Goal: Information Seeking & Learning: Learn about a topic

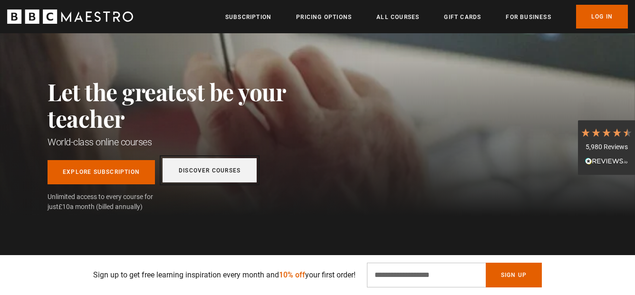
click at [232, 171] on link "Discover Courses" at bounding box center [210, 170] width 94 height 24
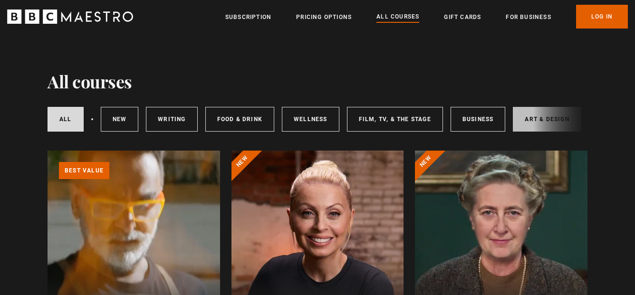
click at [524, 113] on link "Art & Design" at bounding box center [547, 119] width 68 height 25
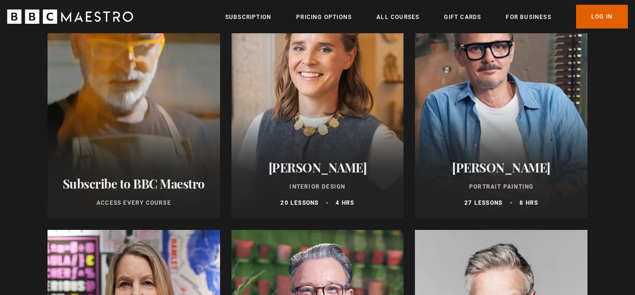
scroll to position [162, 0]
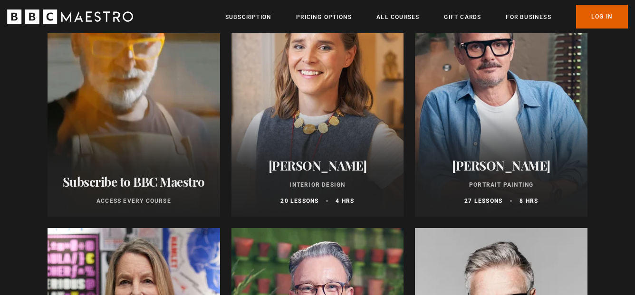
click at [328, 166] on h2 "[PERSON_NAME]" at bounding box center [318, 165] width 150 height 15
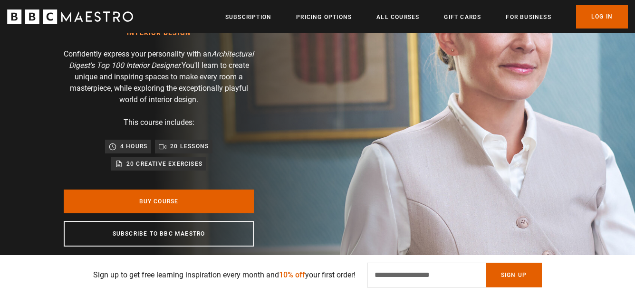
scroll to position [106, 0]
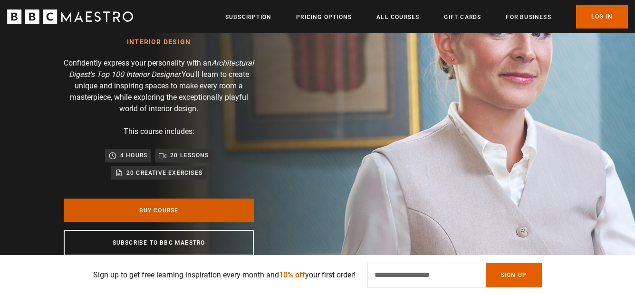
click at [210, 203] on link "Buy Course" at bounding box center [159, 211] width 190 height 24
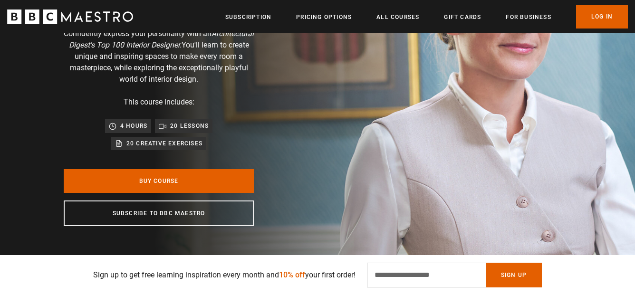
scroll to position [140, 0]
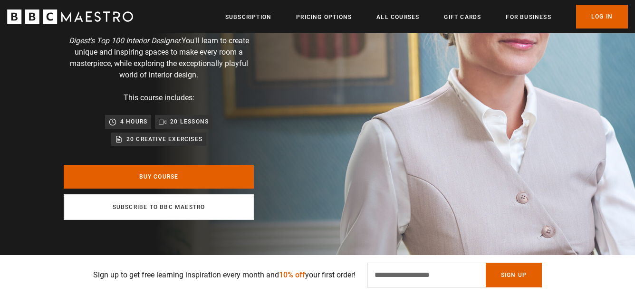
click at [154, 206] on link "Subscribe to BBC Maestro" at bounding box center [159, 207] width 190 height 26
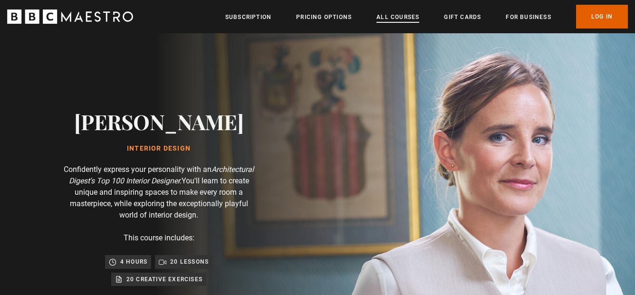
click at [384, 18] on link "All Courses" at bounding box center [397, 17] width 43 height 10
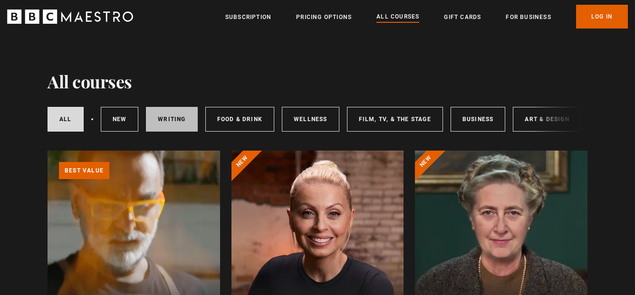
click at [160, 119] on link "Writing" at bounding box center [171, 119] width 51 height 25
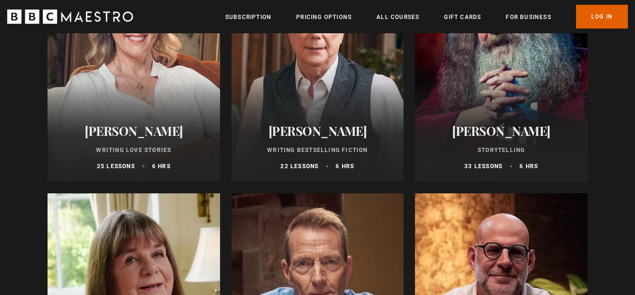
scroll to position [380, 0]
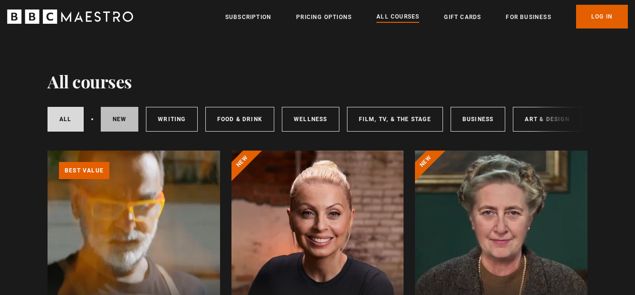
click at [127, 119] on link "New courses" at bounding box center [120, 119] width 38 height 25
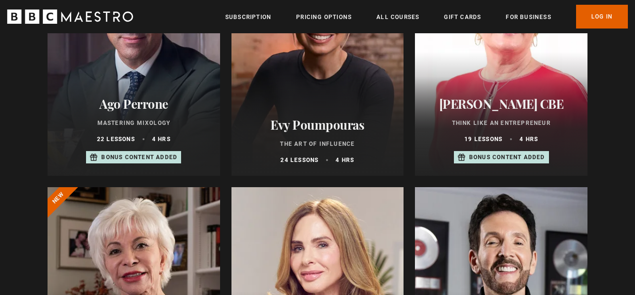
scroll to position [445, 0]
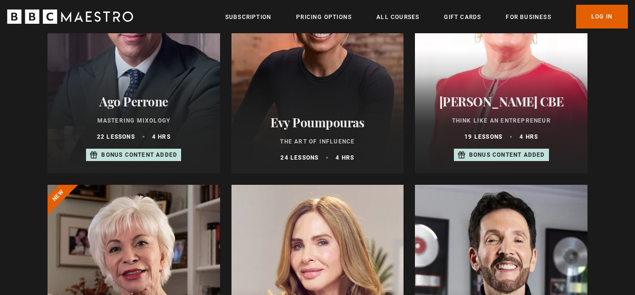
click at [287, 118] on h2 "Evy Poumpouras" at bounding box center [318, 122] width 150 height 15
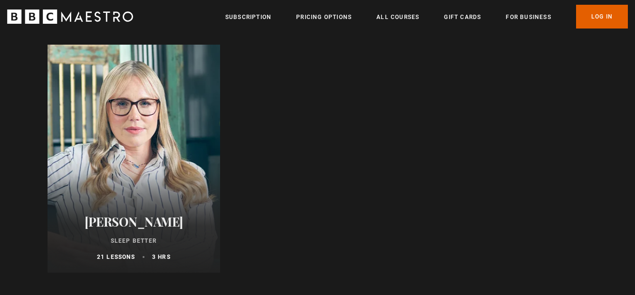
scroll to position [825, 0]
click at [161, 211] on div "Stephanie Romiszewski Sleep Better 21 lessons 3 hrs" at bounding box center [134, 238] width 173 height 70
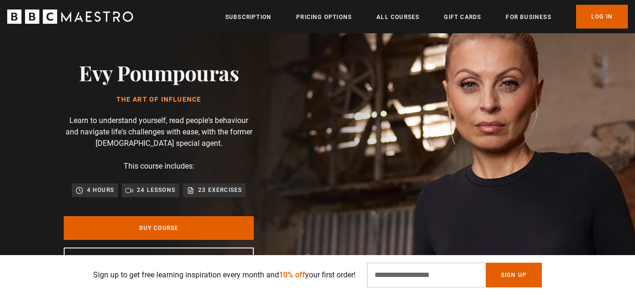
scroll to position [28, 0]
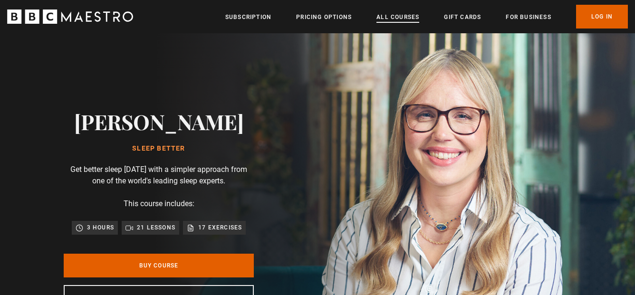
click at [403, 17] on link "All Courses" at bounding box center [397, 17] width 43 height 10
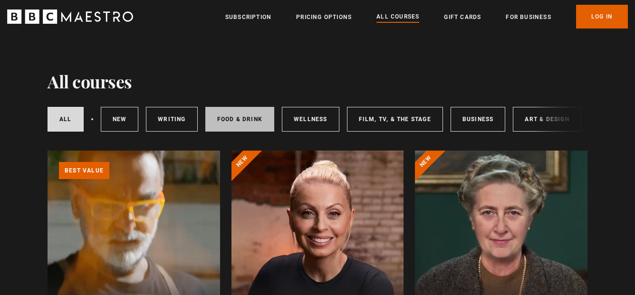
click at [250, 117] on link "Food & Drink" at bounding box center [239, 119] width 69 height 25
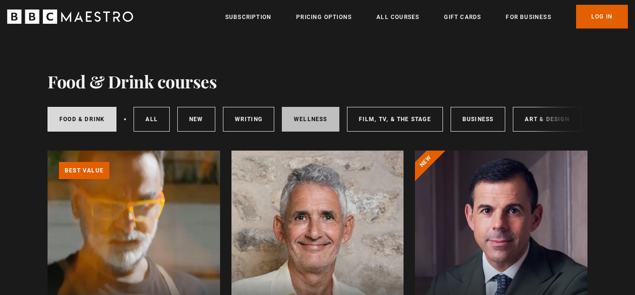
click at [313, 117] on link "Wellness" at bounding box center [311, 119] width 58 height 25
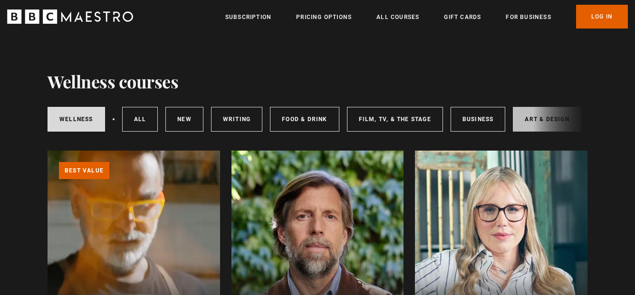
click at [531, 118] on link "Art & Design" at bounding box center [547, 119] width 68 height 25
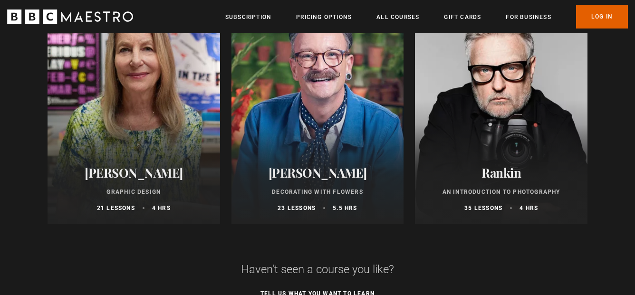
scroll to position [396, 0]
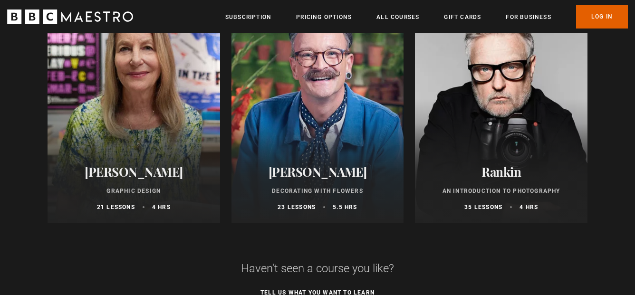
click at [326, 189] on p "Decorating With Flowers" at bounding box center [318, 191] width 150 height 9
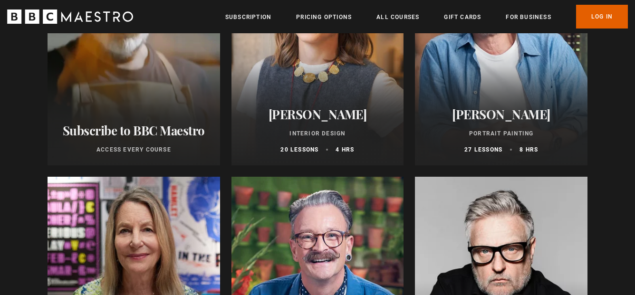
scroll to position [218, 0]
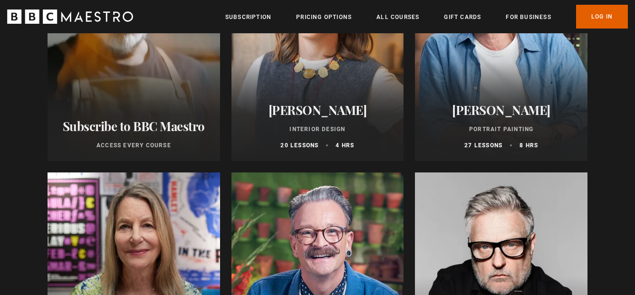
click at [312, 124] on div "Beata Heuman Interior Design 20 lessons 4 hrs" at bounding box center [318, 126] width 173 height 70
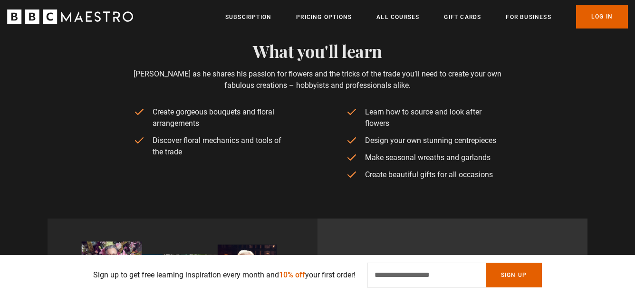
scroll to position [396, 0]
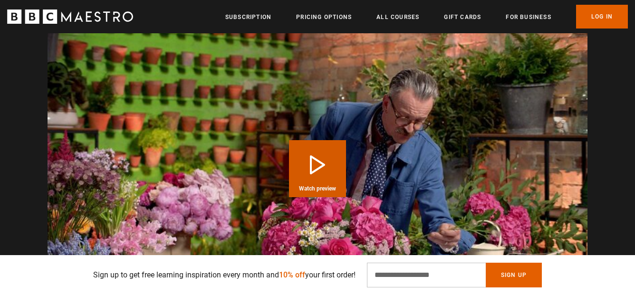
click at [318, 152] on button "Play Course overview for Decorating With Flowers with Simon Lycett Watch preview" at bounding box center [317, 168] width 57 height 57
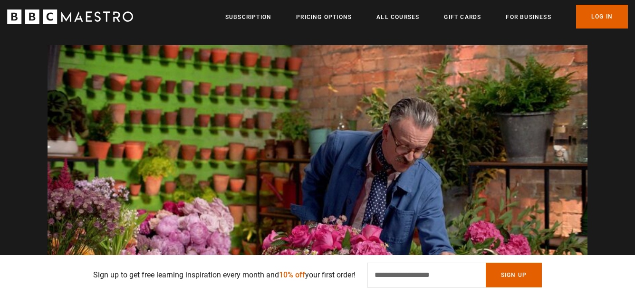
scroll to position [0, 498]
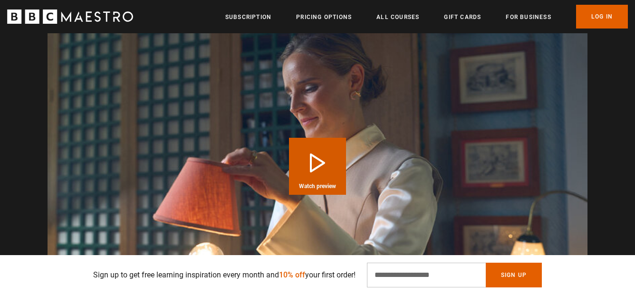
click at [307, 164] on button "Play Course overview for Interior Design with Beata Heuman Watch preview" at bounding box center [317, 166] width 57 height 57
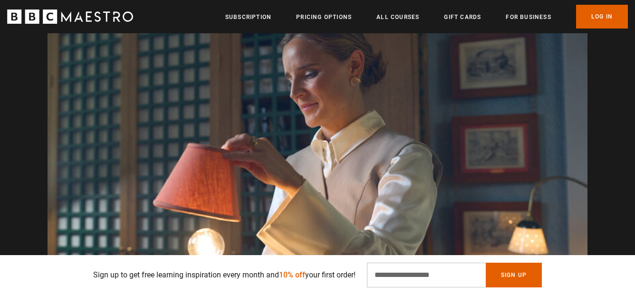
scroll to position [0, 1121]
click at [393, 17] on link "All Courses" at bounding box center [397, 17] width 43 height 10
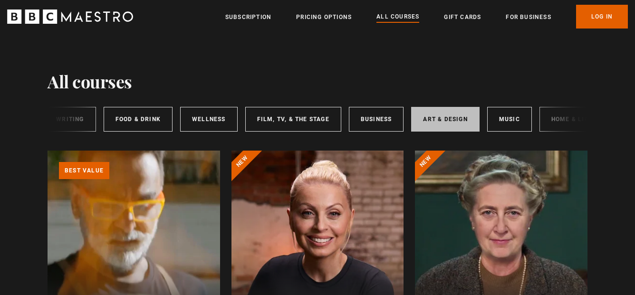
scroll to position [0, 142]
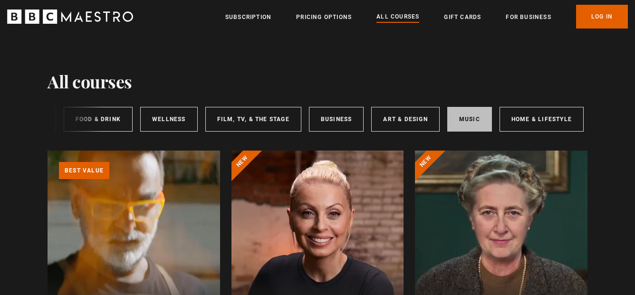
click at [471, 122] on link "Music" at bounding box center [469, 119] width 45 height 25
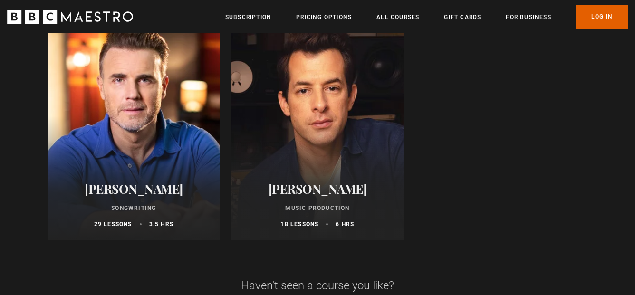
scroll to position [373, 0]
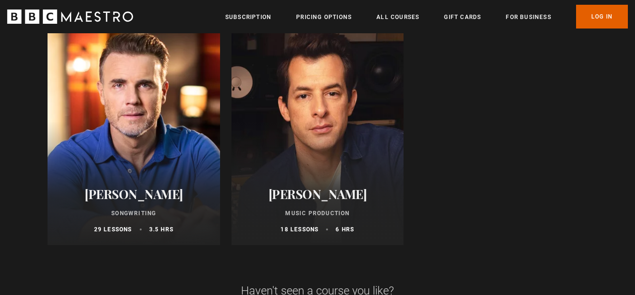
click at [354, 177] on div "Mark Ronson Music Production 18 lessons 6 hrs" at bounding box center [318, 210] width 173 height 70
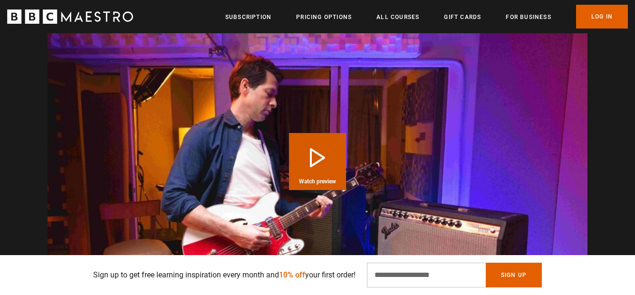
click at [315, 169] on button "Play Course overview for Music Production with Mark Ronson Watch preview" at bounding box center [317, 161] width 57 height 57
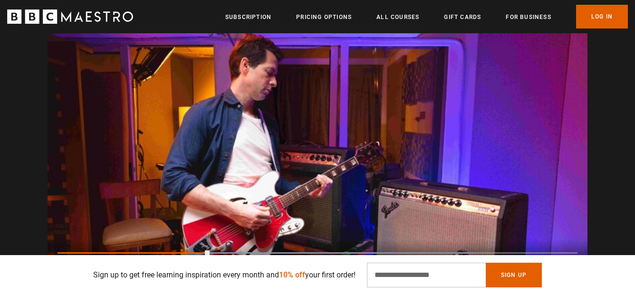
scroll to position [0, 498]
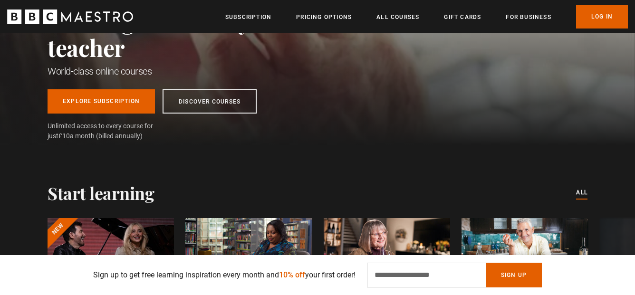
scroll to position [202, 0]
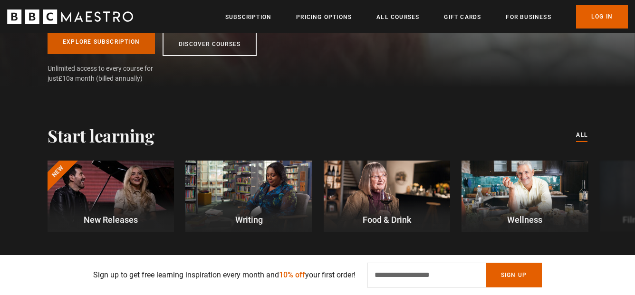
click at [125, 48] on link "Explore Subscription" at bounding box center [101, 42] width 107 height 24
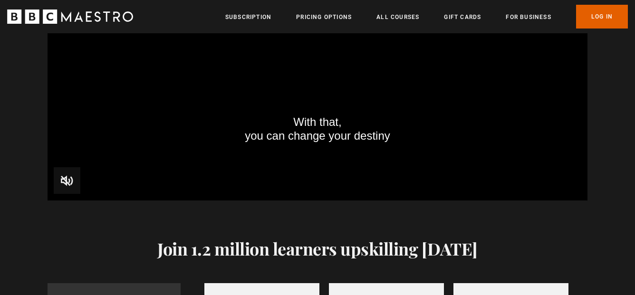
scroll to position [1036, 0]
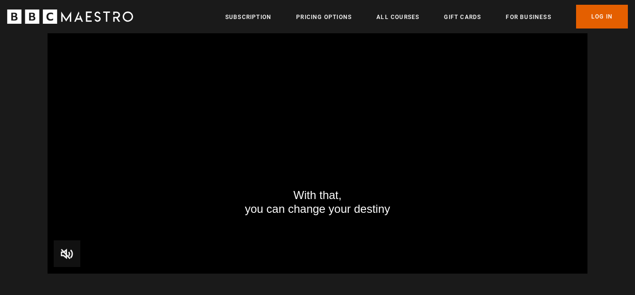
click at [321, 101] on video "Video Player" at bounding box center [318, 122] width 540 height 304
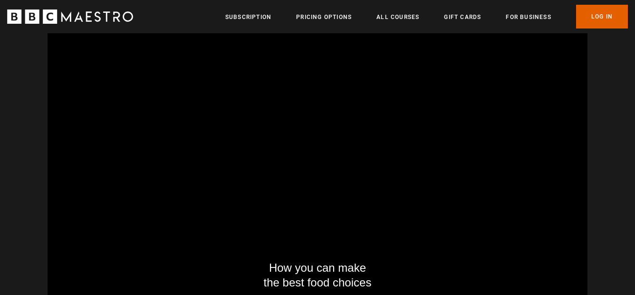
scroll to position [0, 872]
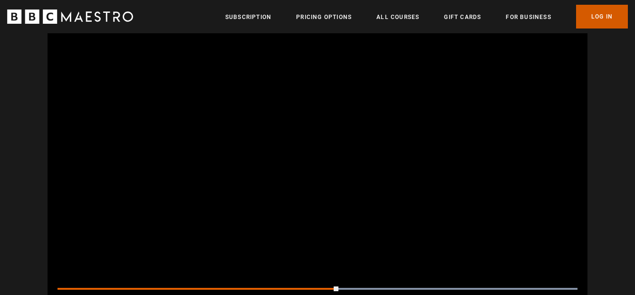
click at [601, 19] on link "Log In" at bounding box center [602, 17] width 52 height 24
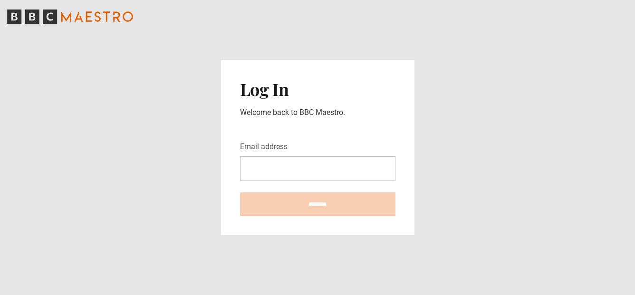
click at [37, 19] on icon "BBC Maestro" at bounding box center [32, 17] width 14 height 14
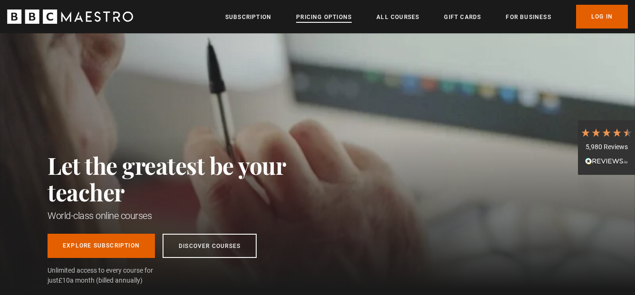
click at [337, 18] on link "Pricing Options" at bounding box center [324, 17] width 56 height 10
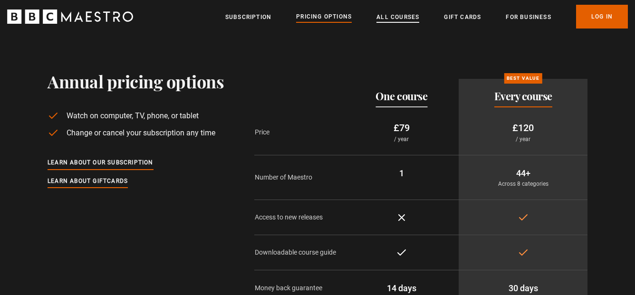
click at [399, 19] on link "All Courses" at bounding box center [397, 17] width 43 height 10
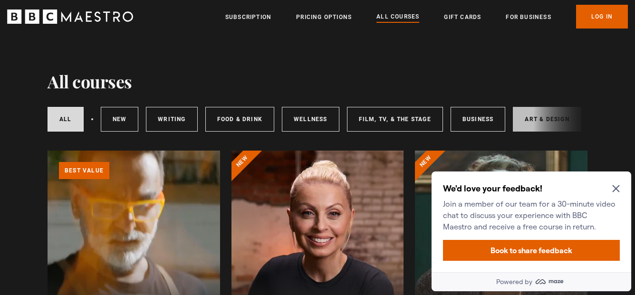
click at [525, 114] on link "Art & Design" at bounding box center [547, 119] width 68 height 25
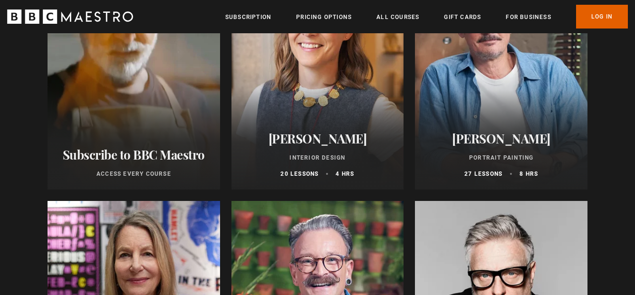
scroll to position [184, 0]
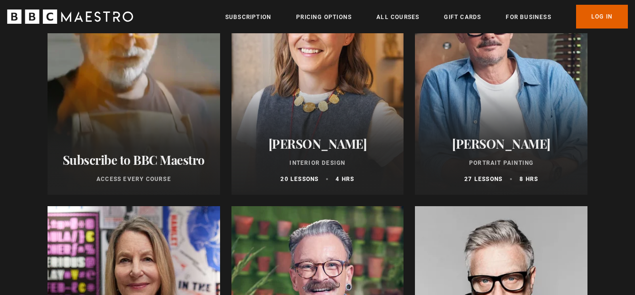
click at [307, 168] on div "Beata Heuman Interior Design 20 lessons 4 hrs" at bounding box center [318, 160] width 173 height 70
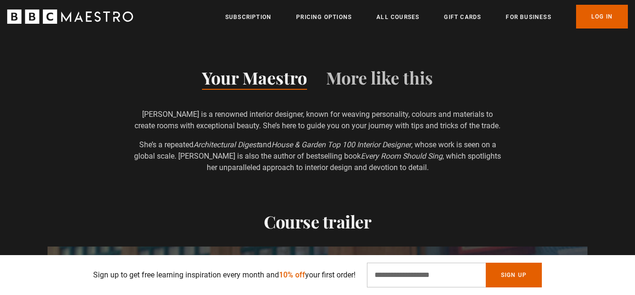
scroll to position [775, 0]
click at [360, 69] on button "More like this" at bounding box center [379, 79] width 107 height 20
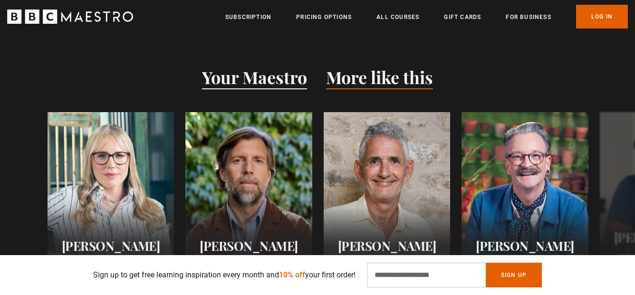
click at [271, 71] on button "Your Maestro" at bounding box center [254, 79] width 105 height 20
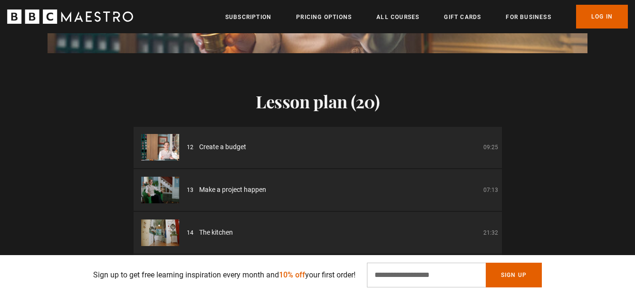
scroll to position [0, 374]
